Goal: Task Accomplishment & Management: Use online tool/utility

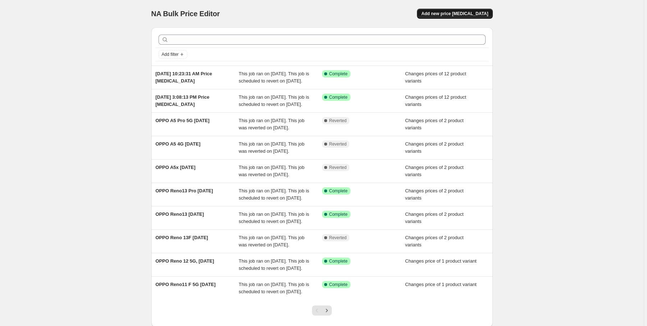
click at [459, 11] on span "Add new price [MEDICAL_DATA]" at bounding box center [455, 14] width 67 height 6
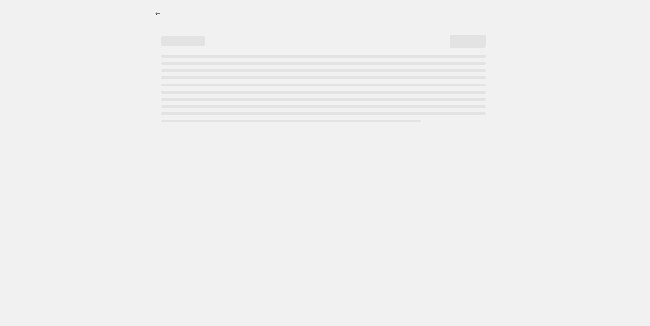
select select "percentage"
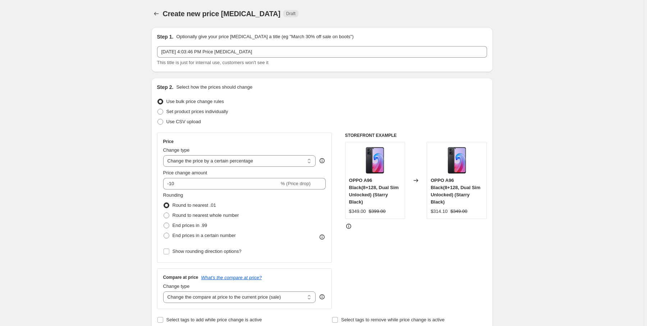
scroll to position [58, 0]
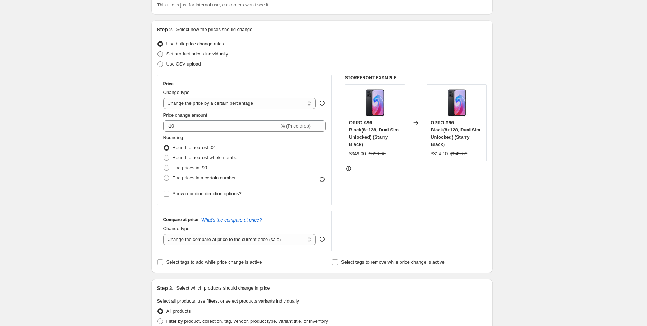
click at [185, 56] on span "Set product prices individually" at bounding box center [198, 53] width 62 height 5
click at [158, 51] on input "Set product prices individually" at bounding box center [158, 51] width 0 height 0
radio input "true"
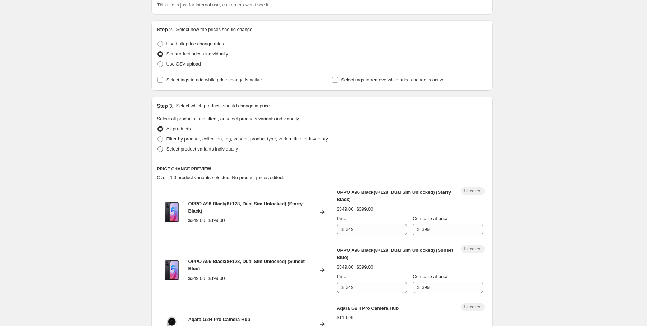
click at [215, 149] on span "Select product variants individually" at bounding box center [203, 148] width 72 height 5
click at [158, 146] on input "Select product variants individually" at bounding box center [158, 146] width 0 height 0
radio input "true"
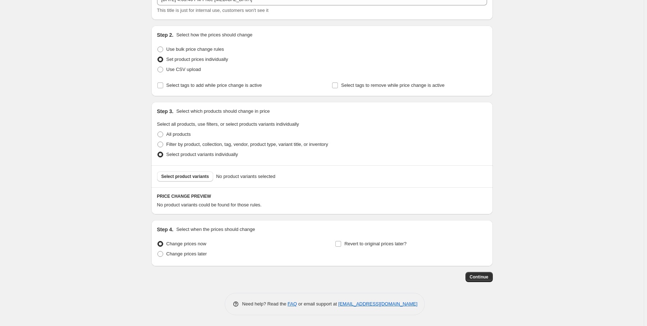
scroll to position [51, 0]
click at [191, 178] on span "Select product variants" at bounding box center [186, 177] width 48 height 6
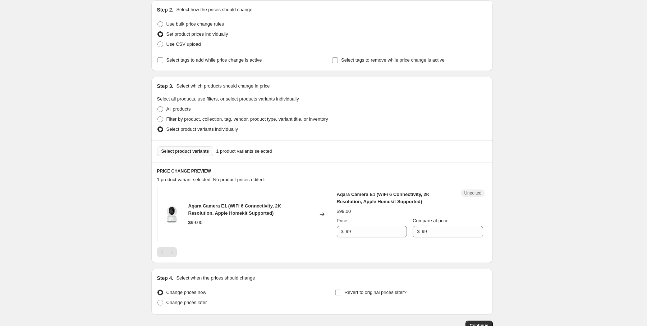
scroll to position [109, 0]
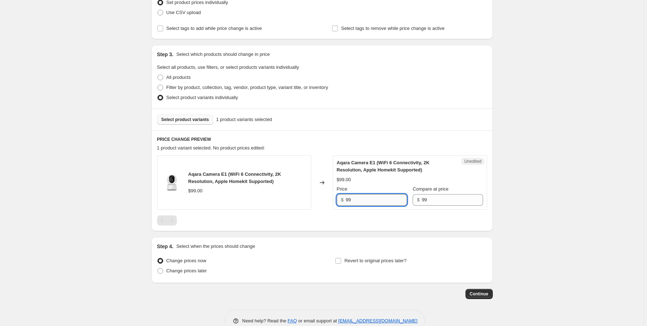
click at [357, 204] on input "99" at bounding box center [376, 200] width 61 height 12
type input "9"
type input "69"
click at [341, 258] on input "Revert to original prices later?" at bounding box center [339, 261] width 6 height 6
checkbox input "true"
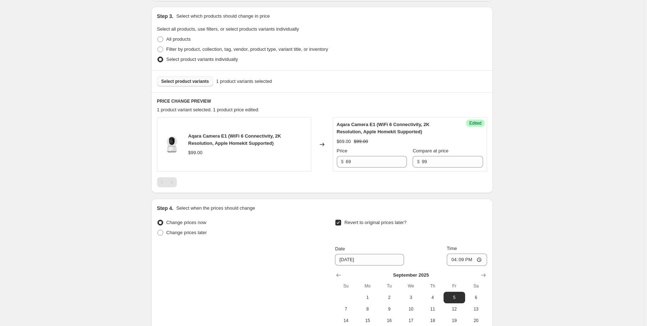
scroll to position [224, 0]
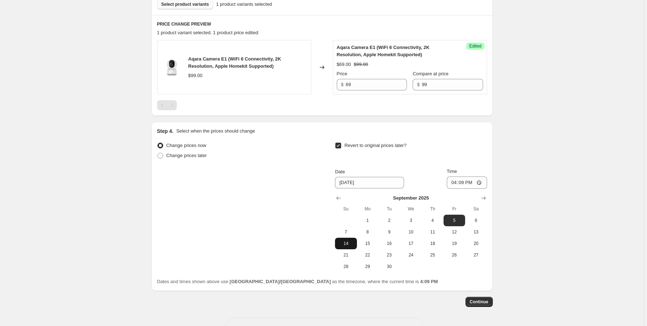
click at [352, 245] on button "14" at bounding box center [346, 243] width 22 height 12
click at [456, 181] on input "16:09" at bounding box center [467, 182] width 40 height 12
click at [375, 246] on button "15" at bounding box center [368, 243] width 22 height 12
type input "[DATE]"
click at [456, 183] on input "16:09" at bounding box center [467, 182] width 40 height 12
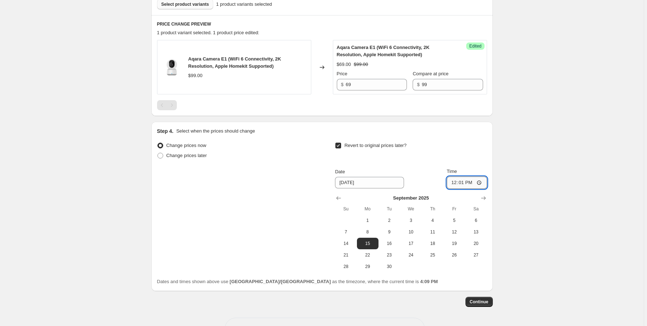
type input "00:01"
click at [492, 144] on div "Step 4. Select when the prices should change Change prices now Change prices la…" at bounding box center [322, 206] width 342 height 169
click at [489, 301] on span "Continue" at bounding box center [479, 302] width 19 height 6
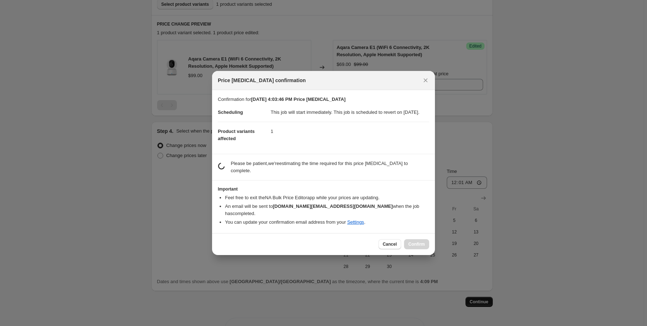
scroll to position [0, 0]
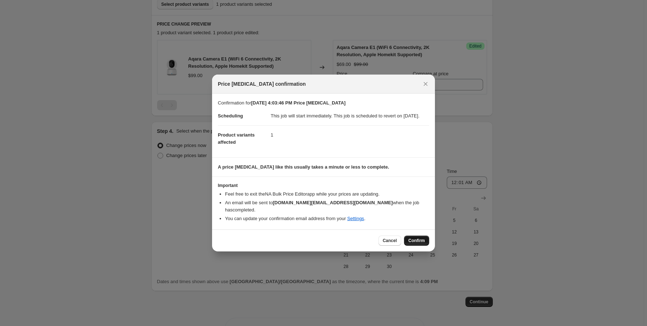
click at [414, 238] on span "Confirm" at bounding box center [417, 240] width 17 height 6
